Goal: Navigation & Orientation: Understand site structure

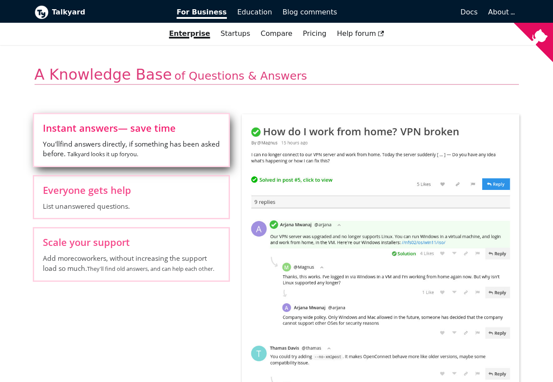
scroll to position [368, 0]
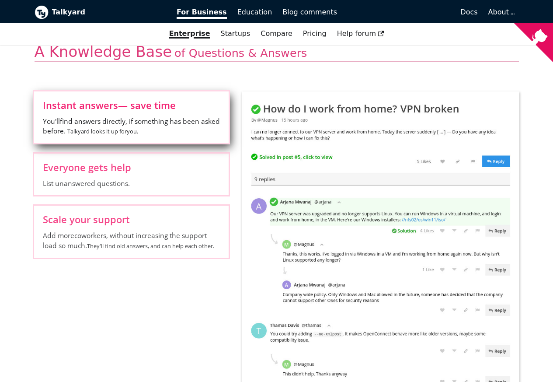
click at [547, 12] on div "Talkyard For Business Education Blog comments Docs Blog For Business Education …" at bounding box center [276, 11] width 553 height 23
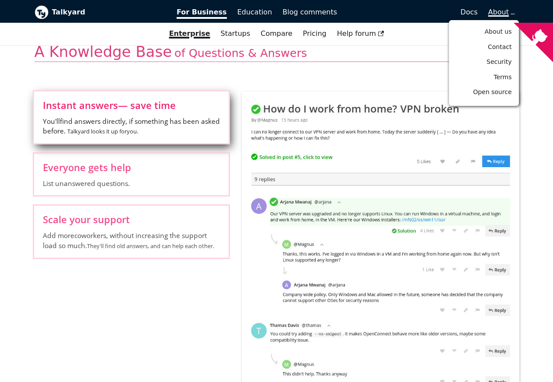
click at [508, 11] on span "About" at bounding box center [501, 12] width 25 height 8
click at [481, 91] on span "Open source" at bounding box center [492, 91] width 39 height 7
